Goal: Information Seeking & Learning: Learn about a topic

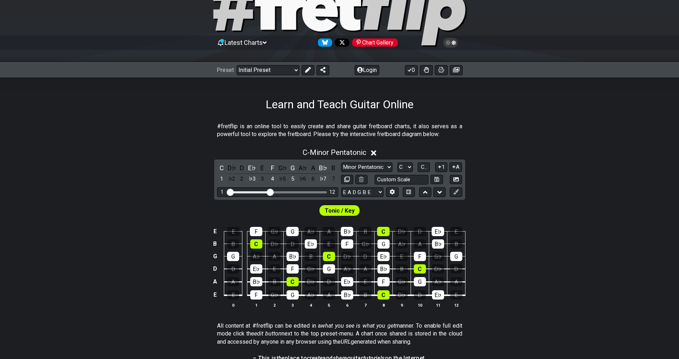
scroll to position [71, 0]
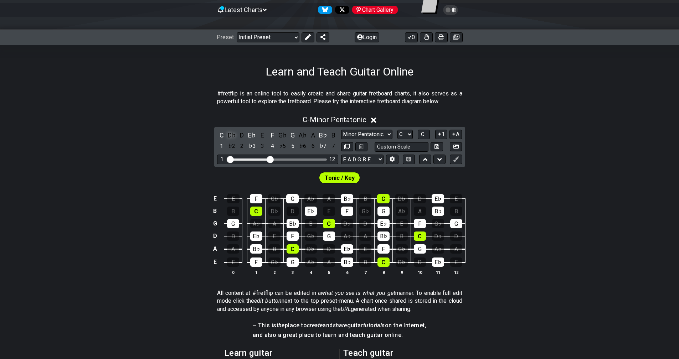
click at [233, 137] on div "D♭" at bounding box center [231, 135] width 9 height 10
click at [247, 137] on div "C D♭ D E♭ E F G♭ G A♭ A B♭ B 1 ♭2 2 ♭3 3 4 ♭5 5 ♭6 6 ♭7 7" at bounding box center [277, 140] width 121 height 21
click at [244, 136] on div "D" at bounding box center [241, 135] width 9 height 10
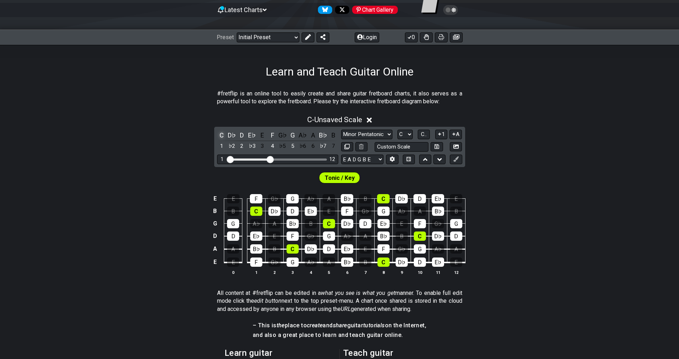
click at [220, 134] on div "C" at bounding box center [221, 135] width 9 height 10
click at [229, 134] on div "D♭" at bounding box center [231, 135] width 9 height 10
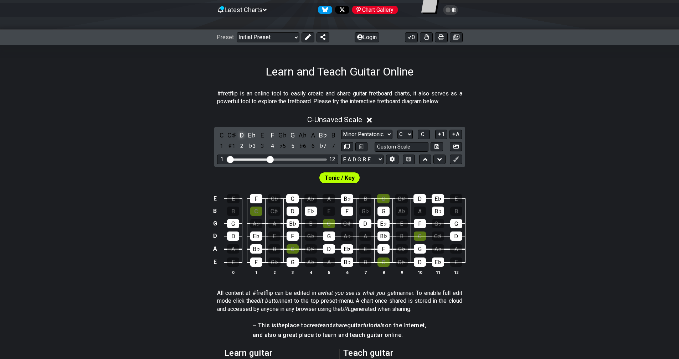
click at [242, 135] on div "D" at bounding box center [241, 135] width 9 height 10
click at [253, 135] on div "E♭" at bounding box center [251, 135] width 9 height 10
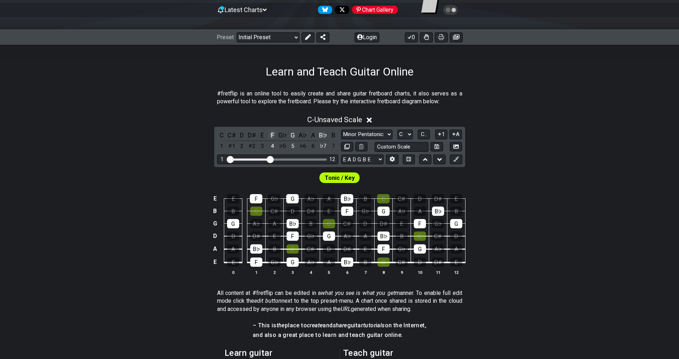
click at [272, 133] on div "F" at bounding box center [272, 135] width 9 height 10
click at [296, 134] on div "G" at bounding box center [292, 135] width 9 height 10
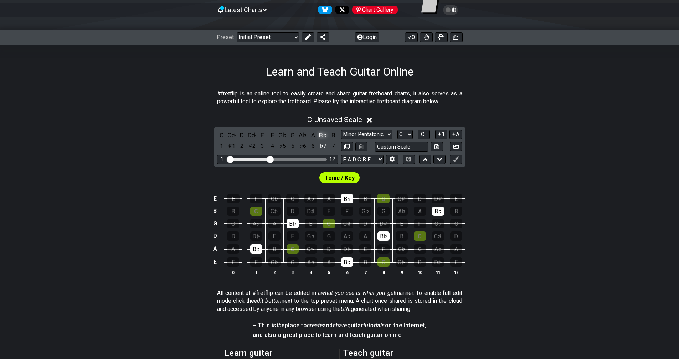
click at [322, 134] on div "B♭" at bounding box center [323, 135] width 9 height 10
click at [325, 133] on select "Minor Pentatonic Click to edit Minor Pentatonic Major Pentatonic Minor Blues Ma…" at bounding box center [366, 135] width 51 height 10
select select "Minor Pentatonic"
click at [325, 130] on select "Minor Pentatonic Click to edit Minor Pentatonic Major Pentatonic Minor Blues Ma…" at bounding box center [366, 135] width 51 height 10
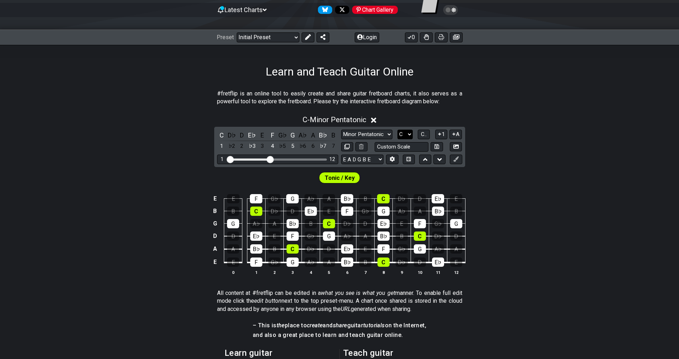
click at [325, 135] on select "A♭ A A♯ B♭ B C C♯ D♭ D D♯ E♭ E F F♯ G♭ G G♯" at bounding box center [404, 135] width 15 height 10
select select "A"
click at [325, 130] on select "A♭ A A♯ B♭ B C C♯ D♭ D D♯ E♭ E F F♯ G♭ G G♯" at bounding box center [404, 135] width 15 height 10
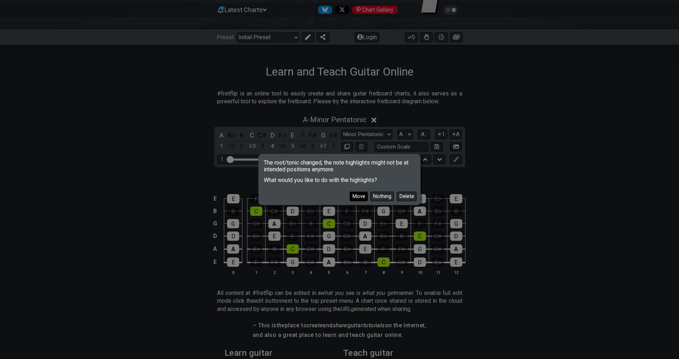
click at [325, 199] on button "Move" at bounding box center [359, 197] width 18 height 10
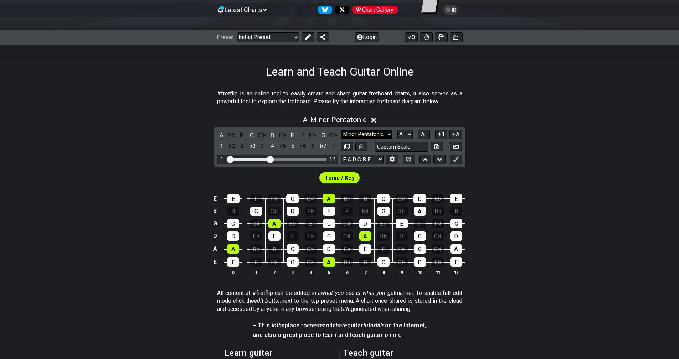
click at [325, 138] on select "Minor Pentatonic Click to edit Minor Pentatonic Major Pentatonic Minor Blues Ma…" at bounding box center [366, 135] width 51 height 10
select select "Major 7th"
click at [325, 130] on select "Minor Pentatonic Click to edit Minor Pentatonic Major Pentatonic Minor Blues Ma…" at bounding box center [366, 135] width 51 height 10
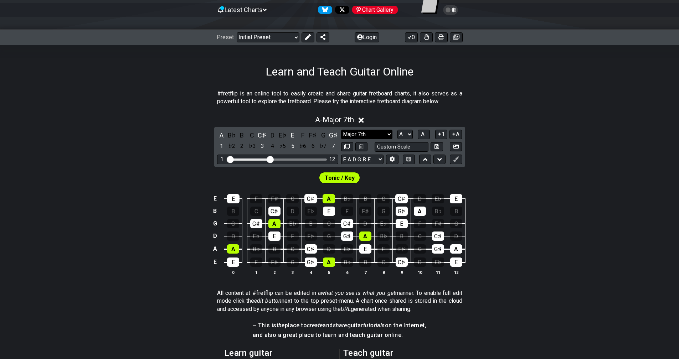
click at [325, 135] on select "Minor Pentatonic Click to edit Minor Pentatonic Major Pentatonic Minor Blues Ma…" at bounding box center [366, 135] width 51 height 10
click at [325, 134] on select "Minor Pentatonic Click to edit Minor Pentatonic Major Pentatonic Minor Blues Ma…" at bounding box center [366, 135] width 51 height 10
click at [239, 132] on div "B" at bounding box center [241, 135] width 9 height 10
